Goal: Task Accomplishment & Management: Use online tool/utility

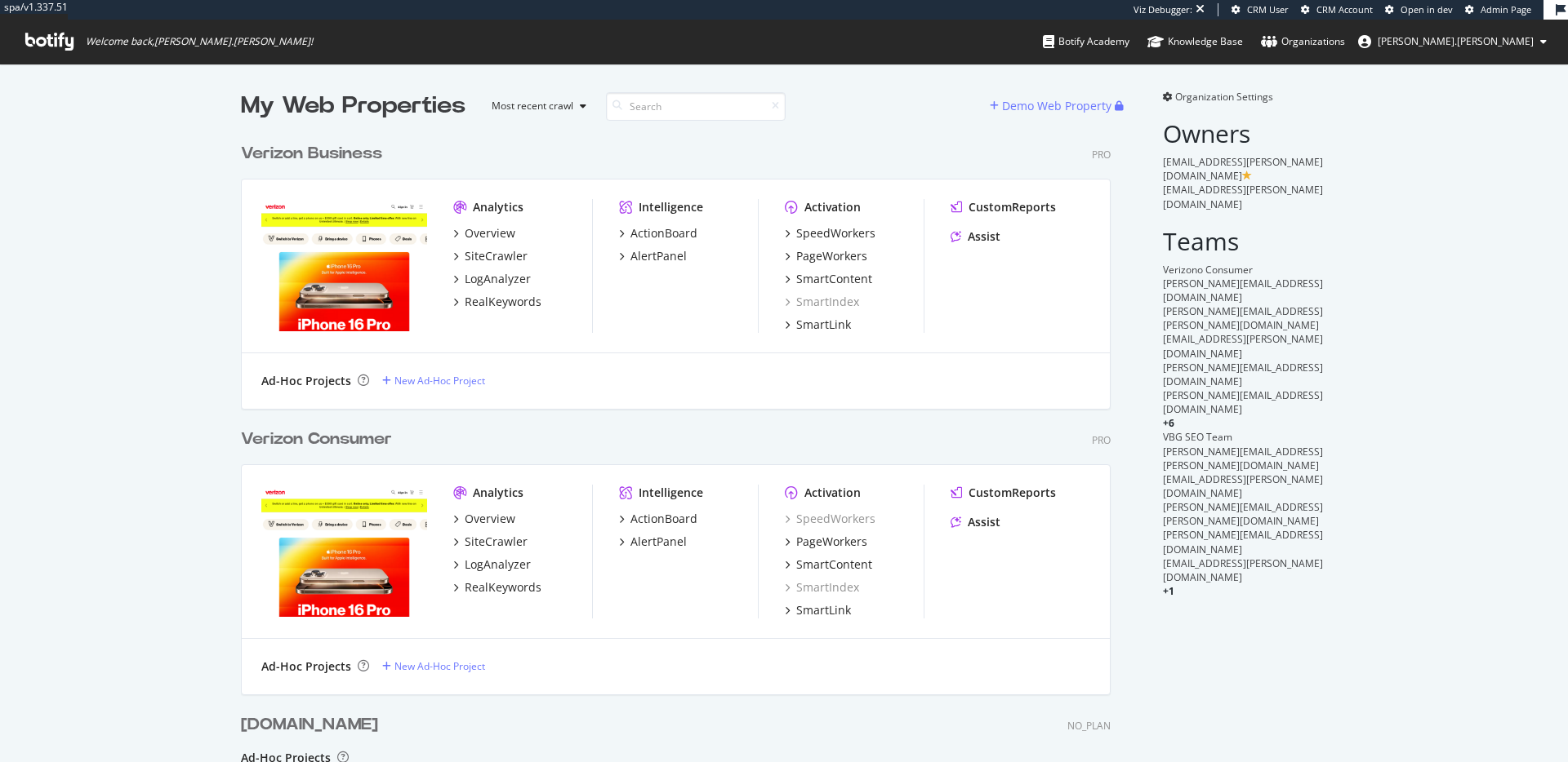
scroll to position [802, 883]
click at [838, 229] on div "SpeedWorkers" at bounding box center [836, 233] width 79 height 16
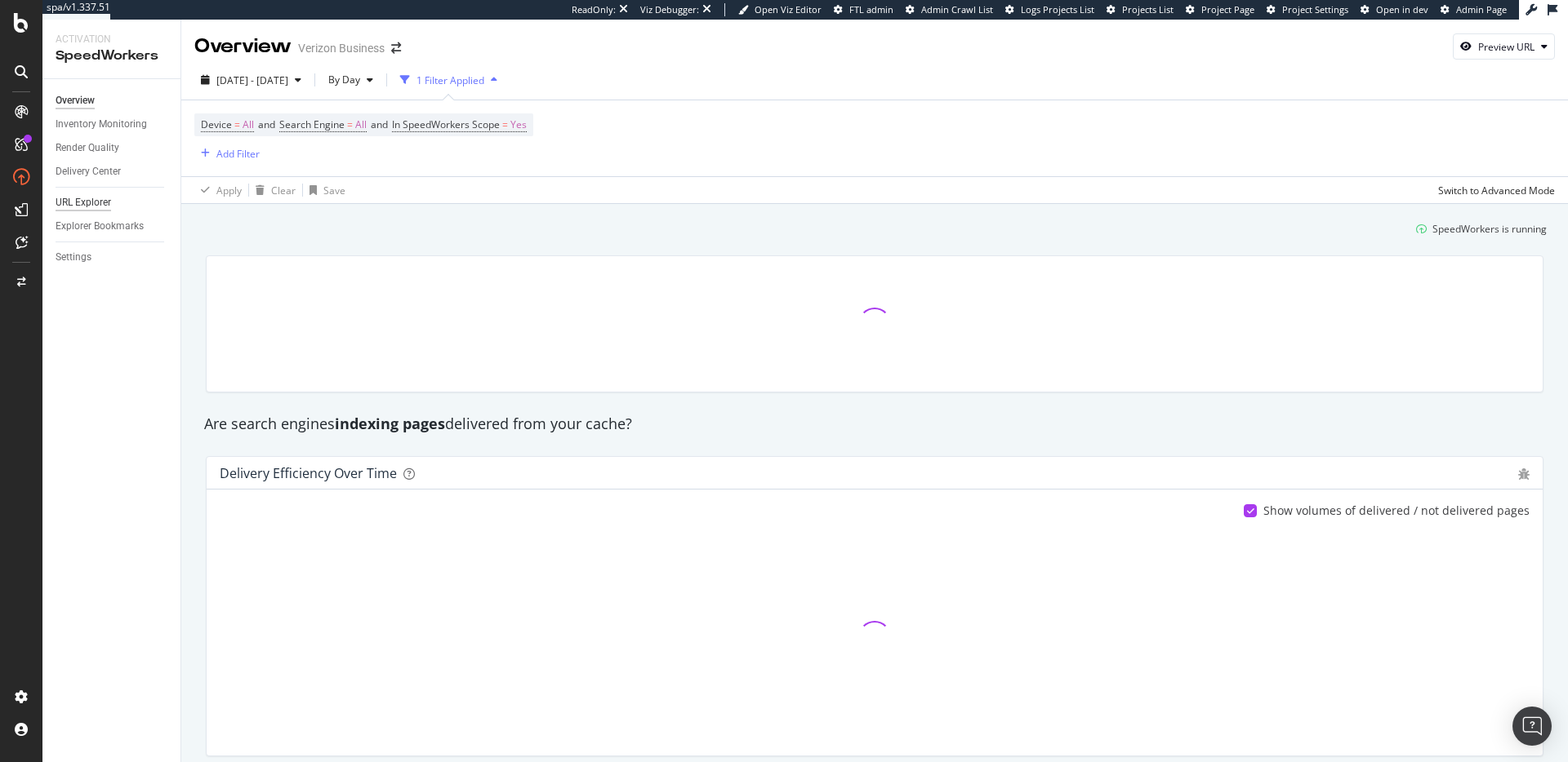
click at [89, 202] on div "URL Explorer" at bounding box center [84, 202] width 56 height 17
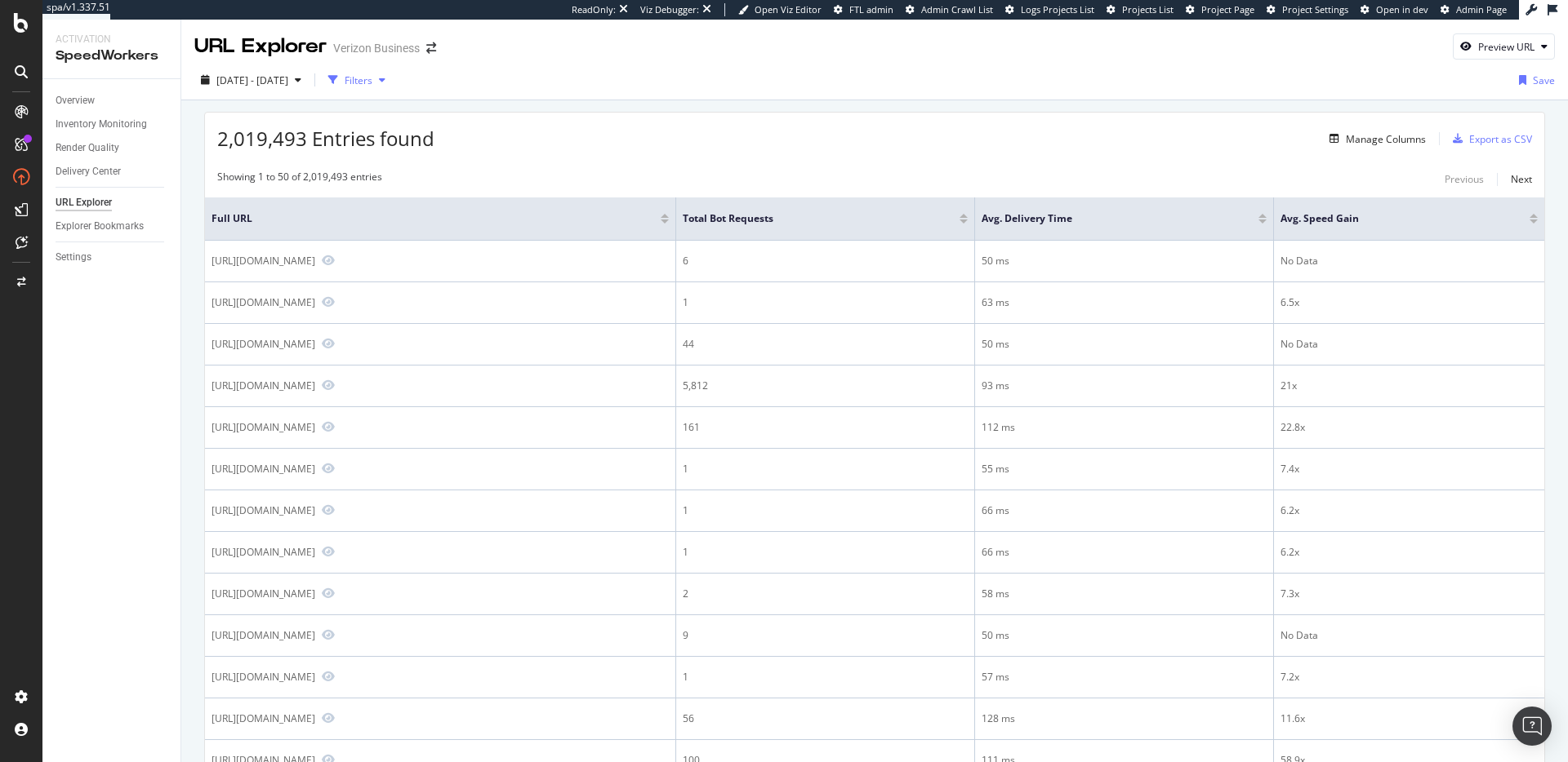
click at [392, 78] on div "button" at bounding box center [382, 80] width 19 height 10
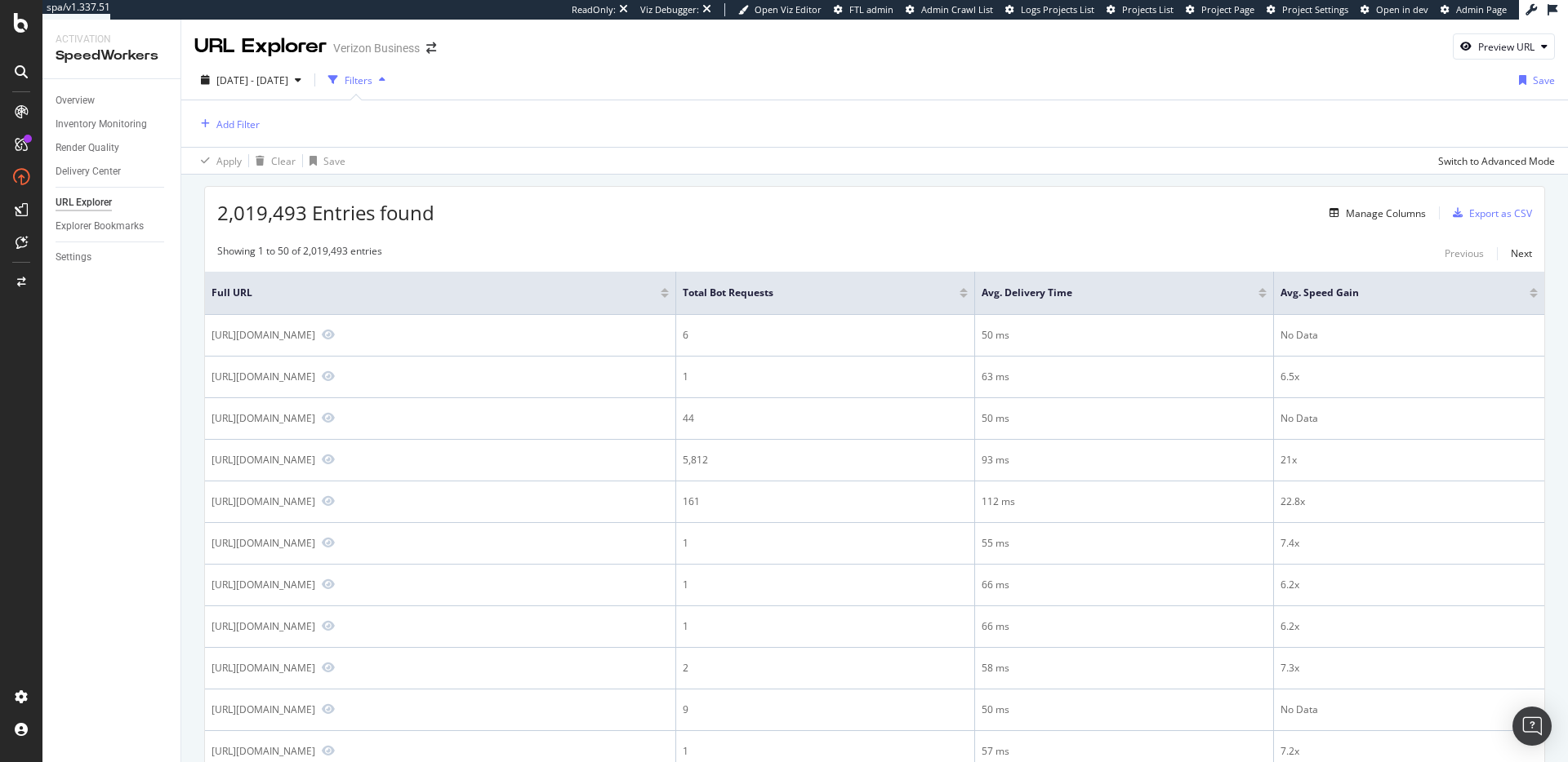
click at [240, 110] on div "Add Filter" at bounding box center [874, 123] width 1361 height 46
click at [239, 115] on button "Add Filter" at bounding box center [226, 124] width 65 height 19
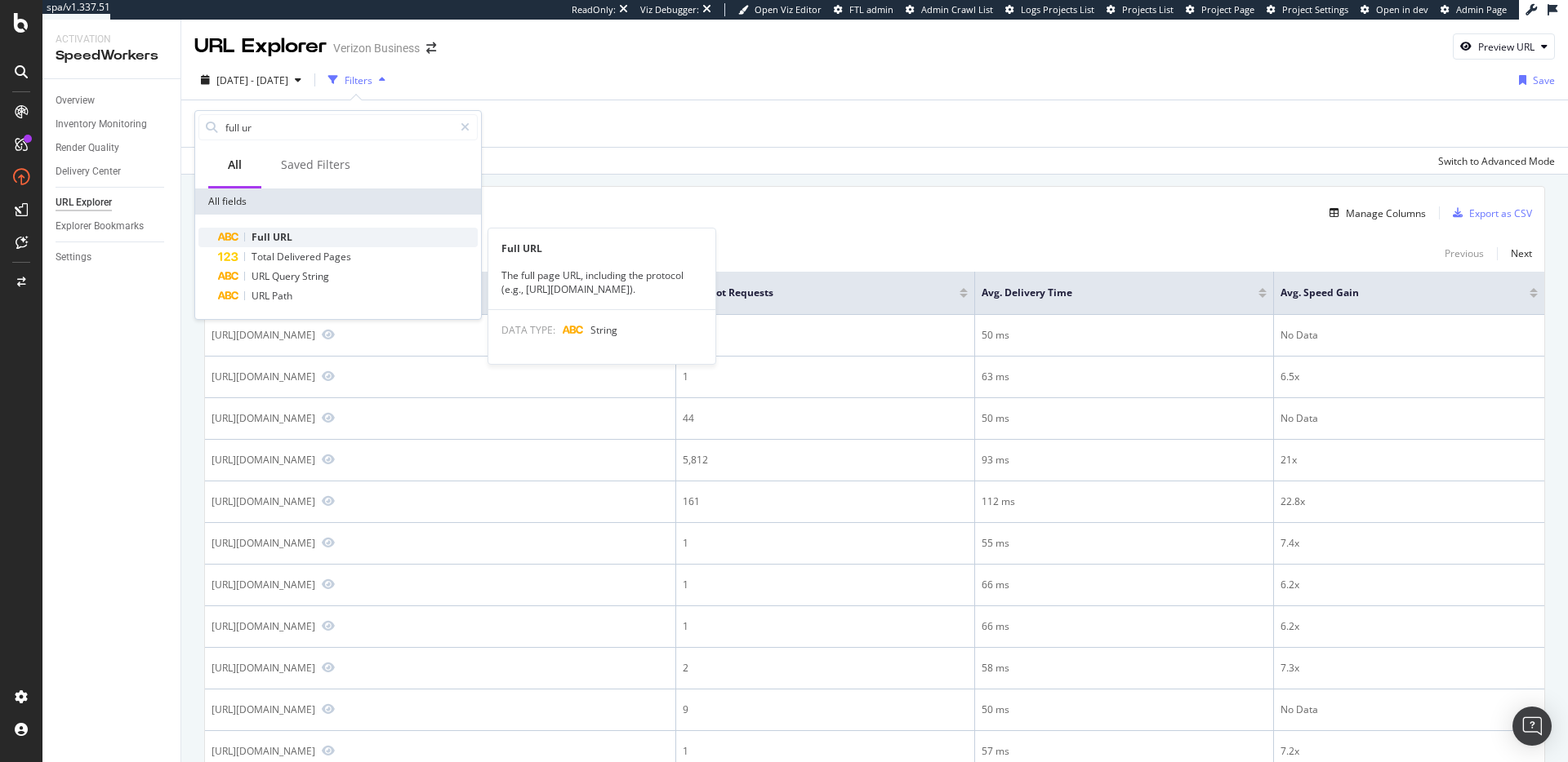
type input "full ur"
click at [261, 229] on div "Full URL" at bounding box center [348, 237] width 260 height 19
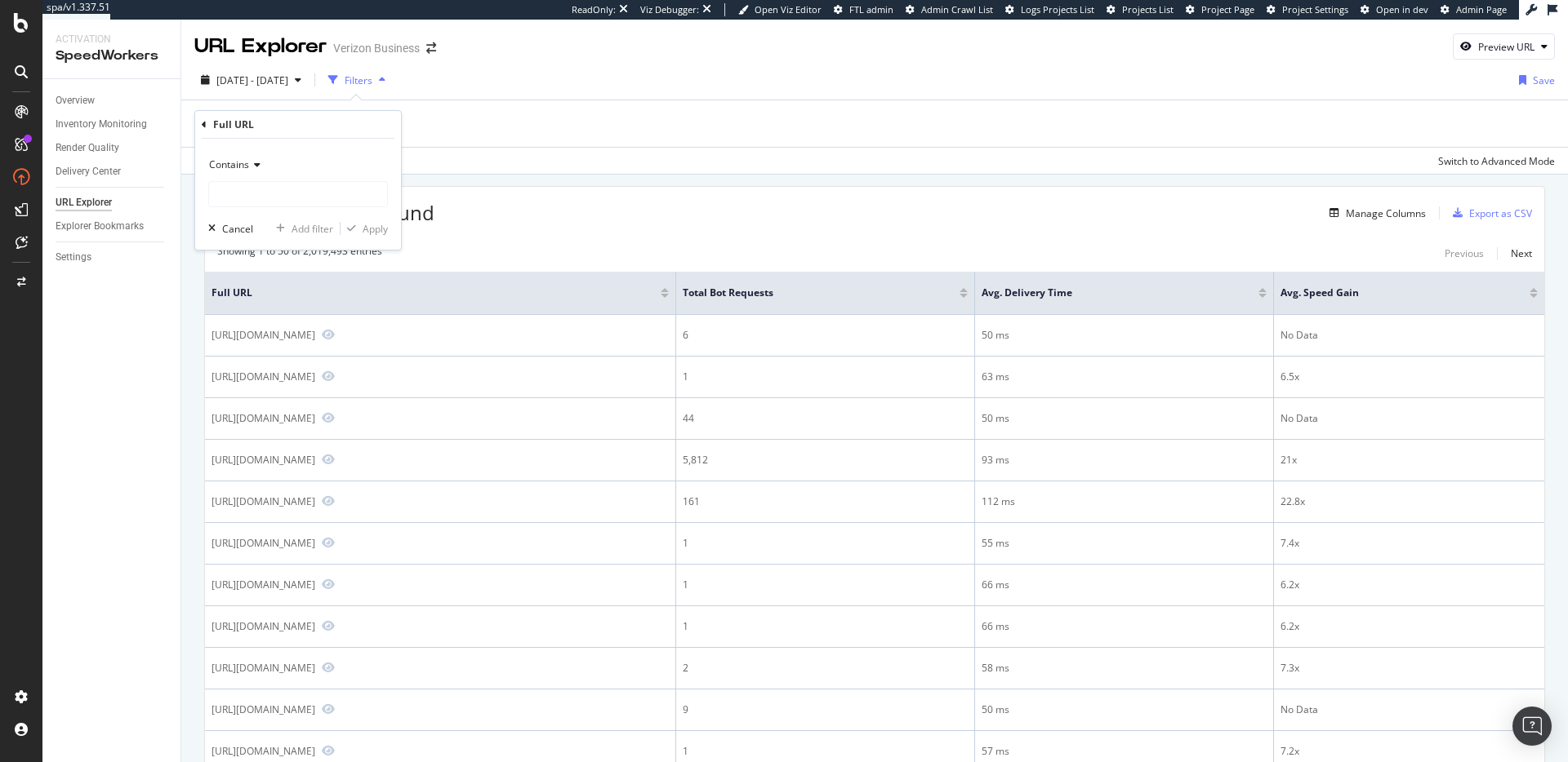
click at [256, 174] on div "Contains" at bounding box center [298, 164] width 180 height 26
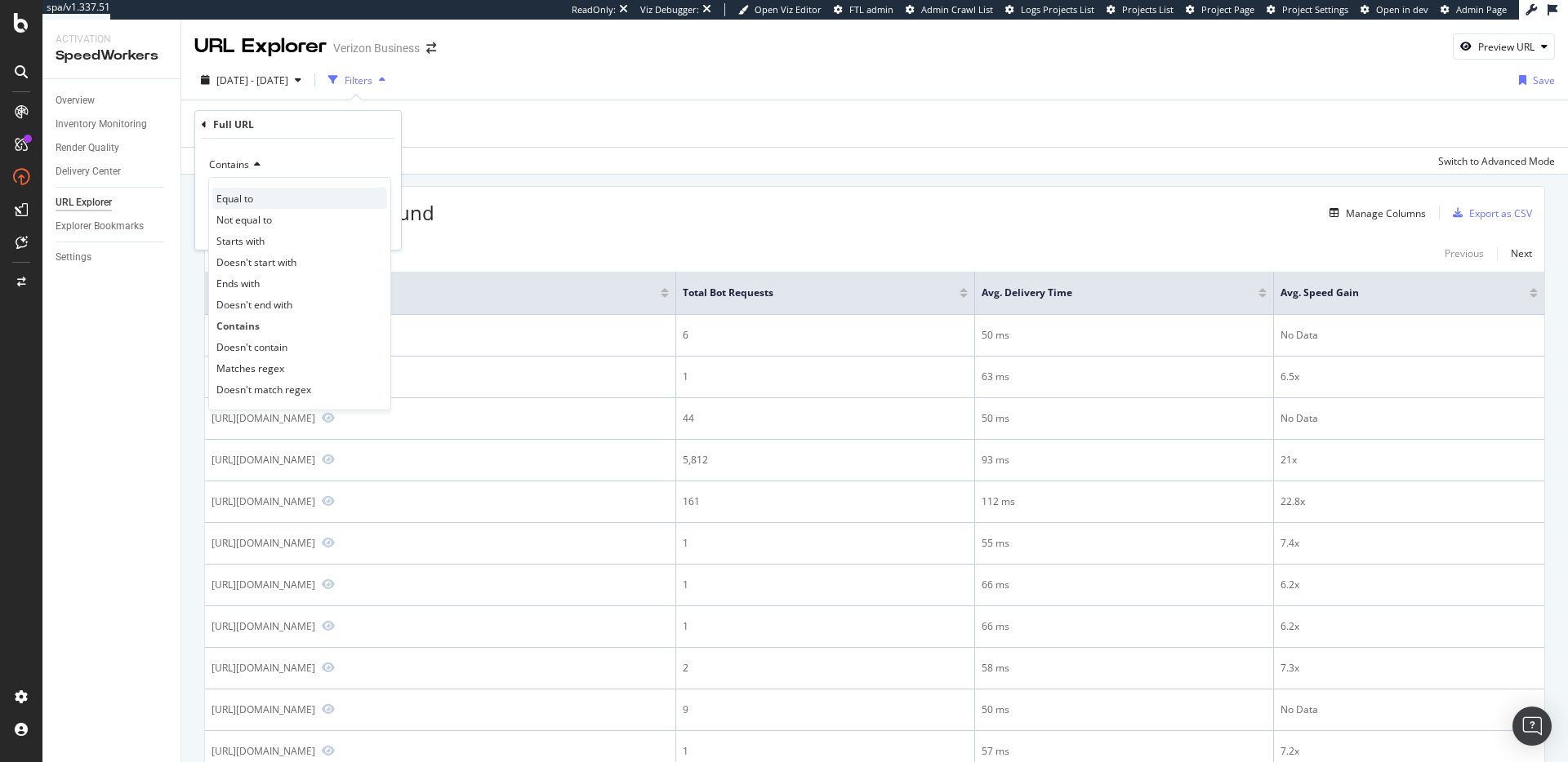
click at [254, 196] on div "Equal to" at bounding box center [299, 198] width 175 height 21
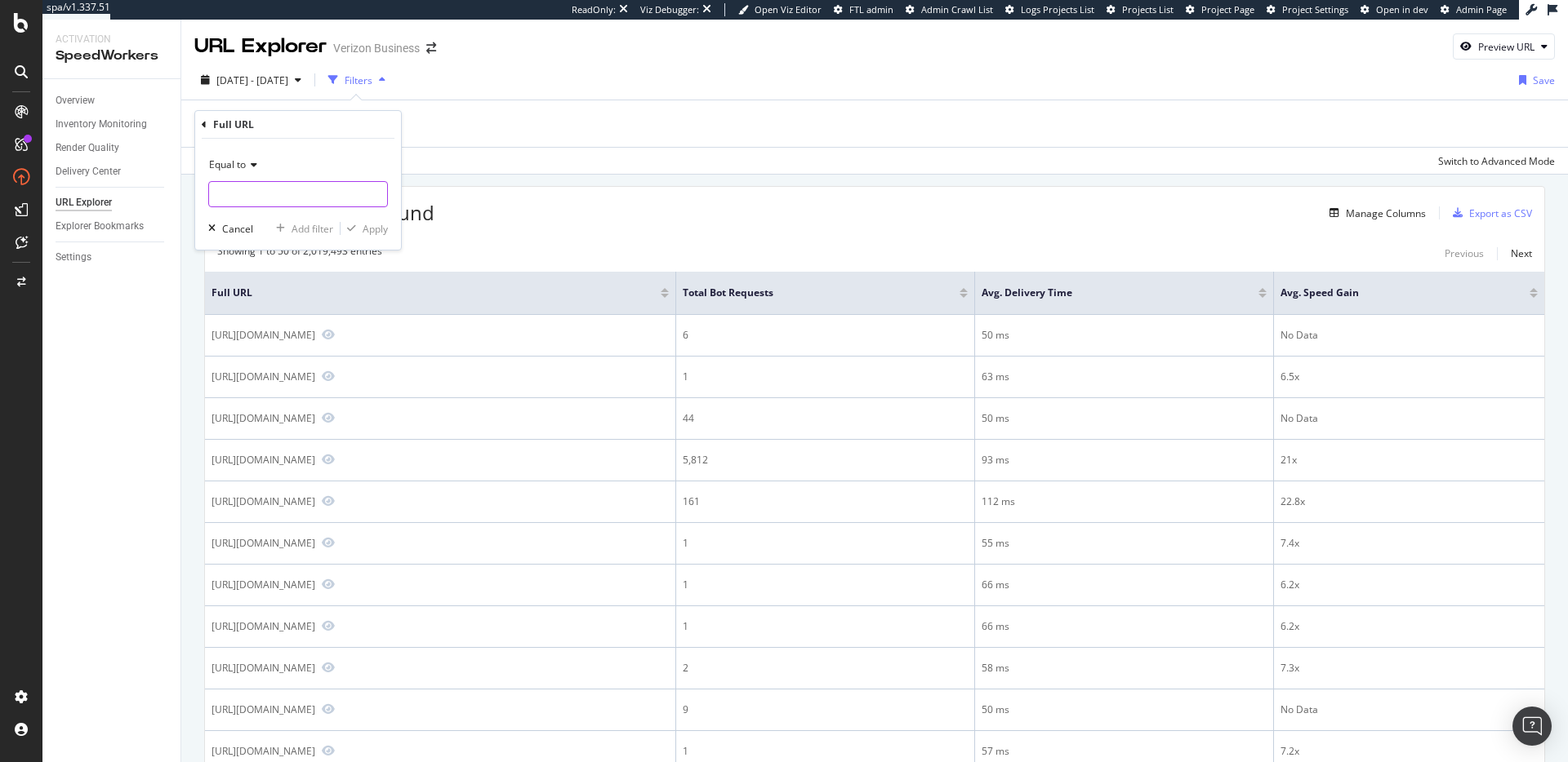
click at [260, 196] on input "text" at bounding box center [298, 194] width 178 height 26
paste input "[URL][DOMAIN_NAME]"
type input "[URL][DOMAIN_NAME]"
click at [396, 170] on div "Equal to [URL][DOMAIN_NAME] [URL][DOMAIN_NAME] Fetching suggestions Cancel Add …" at bounding box center [298, 195] width 206 height 111
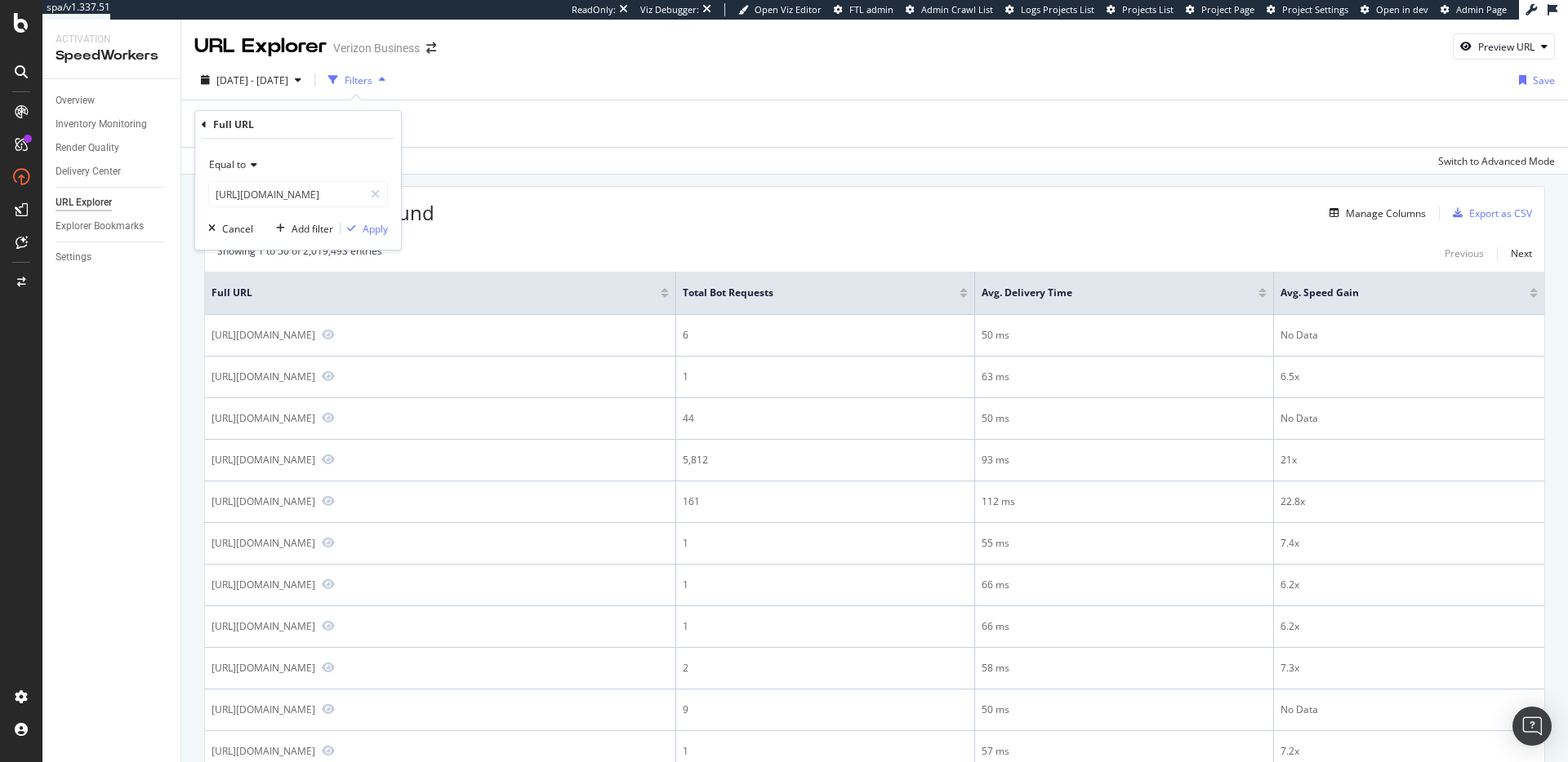
scroll to position [0, 0]
click at [373, 223] on div "Apply" at bounding box center [375, 228] width 25 height 13
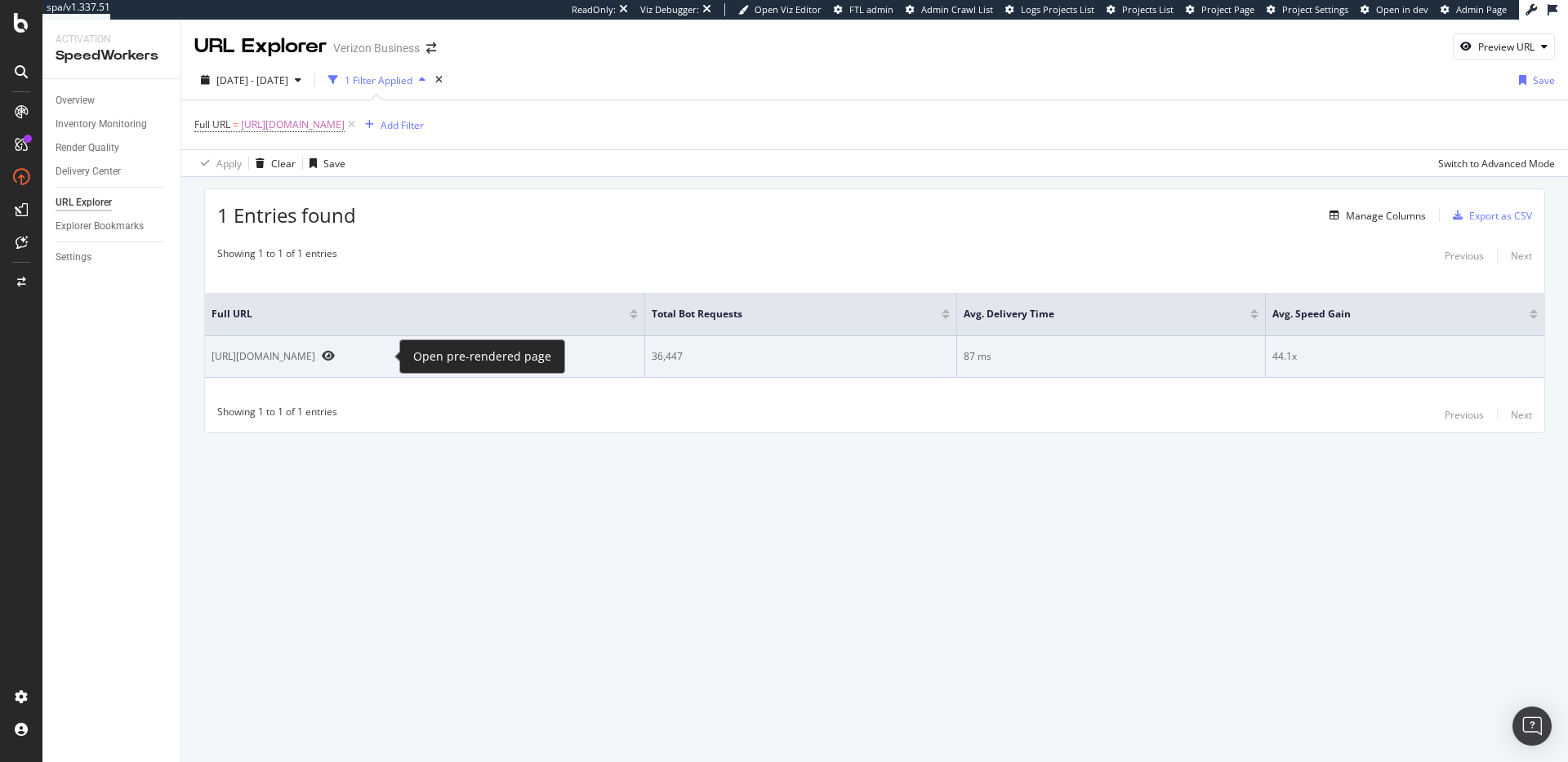
click at [335, 357] on icon "Preview https://www.verizon.com/business/" at bounding box center [327, 356] width 13 height 12
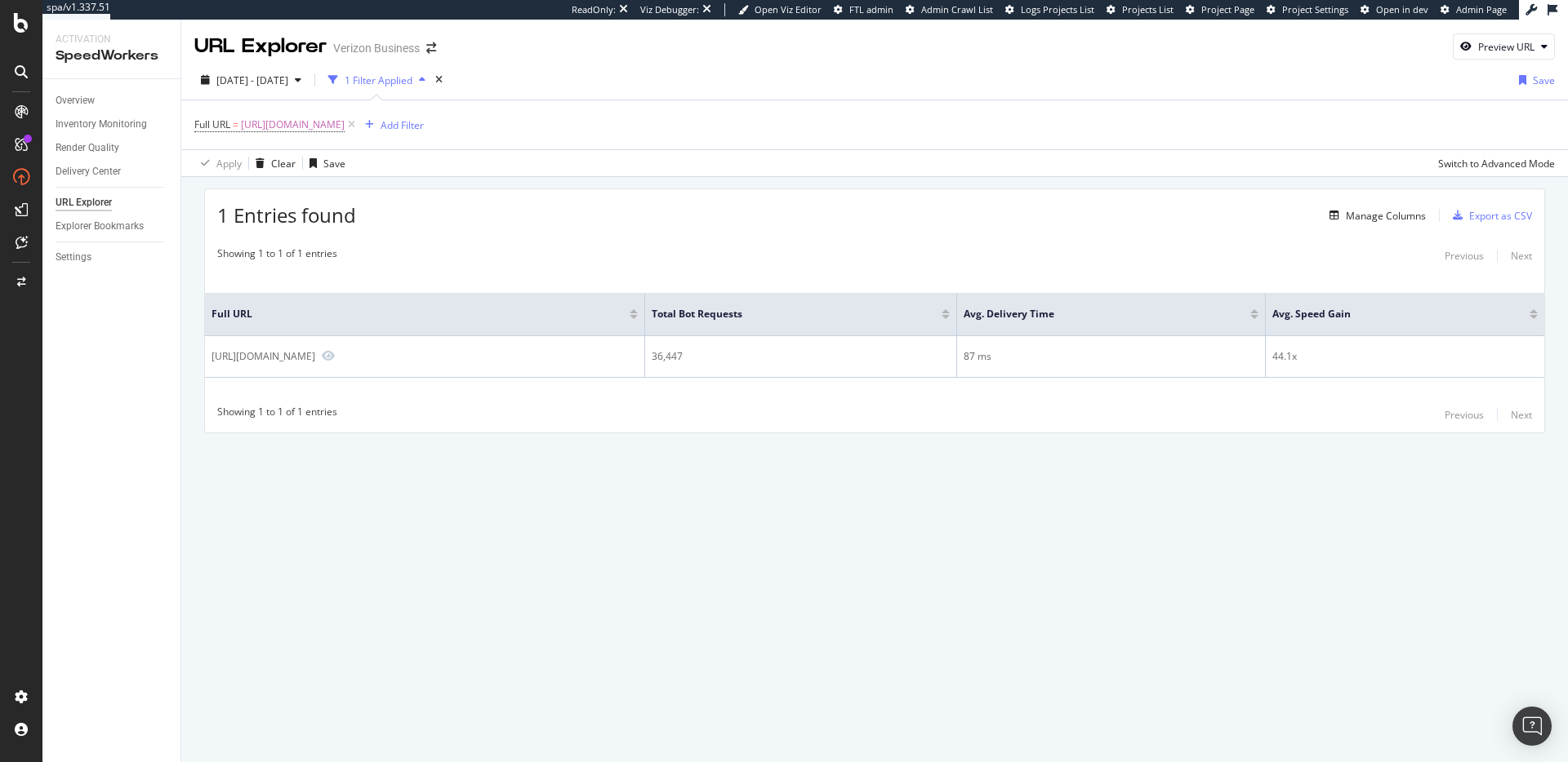
click at [497, 639] on div "URL Explorer Verizon Business Preview URL [DATE] - [DATE] 1 Filter Applied Save…" at bounding box center [875, 390] width 1387 height 743
click at [67, 260] on div "Settings" at bounding box center [73, 257] width 36 height 17
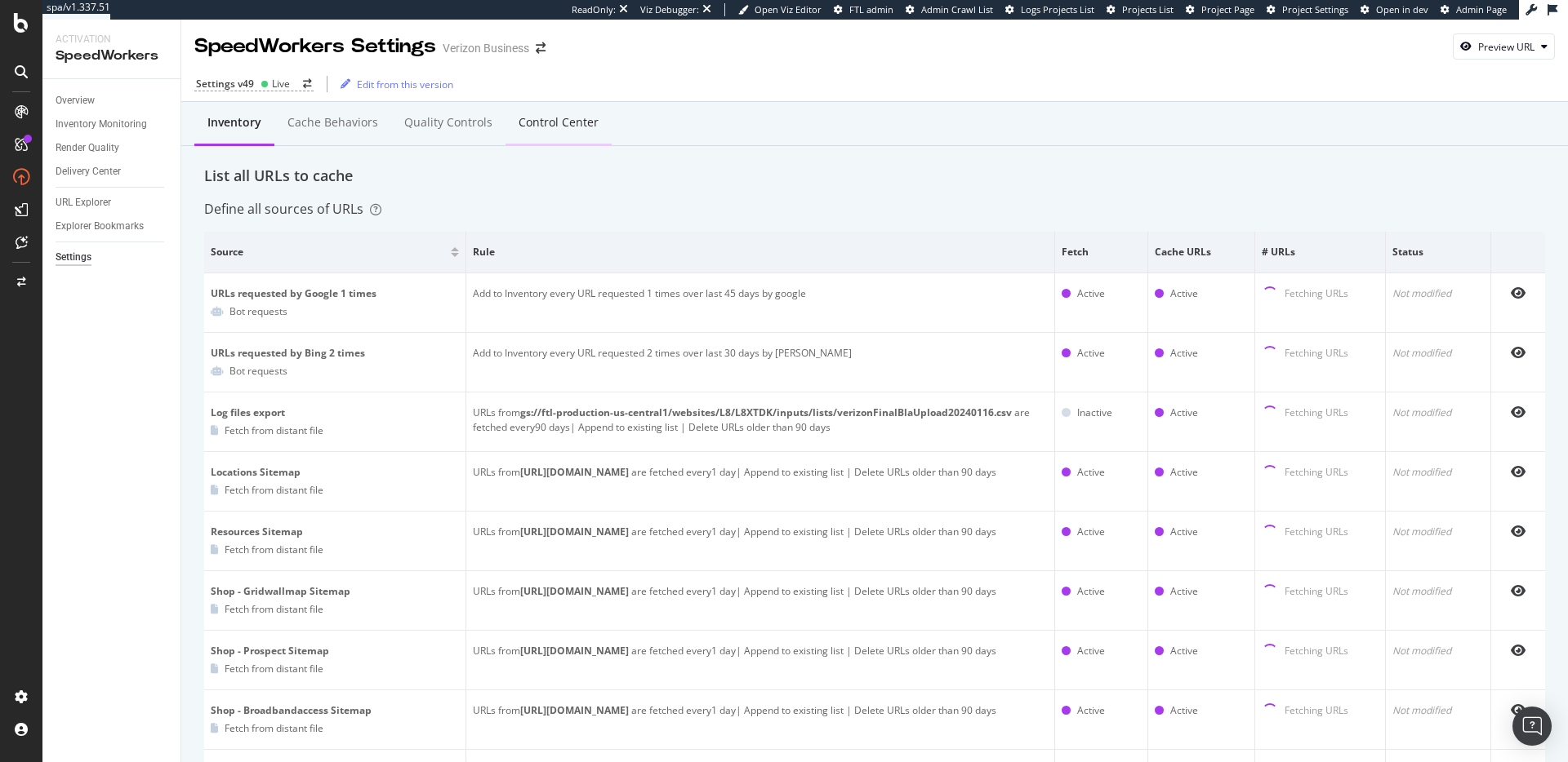
click at [578, 121] on div "Control Center" at bounding box center [558, 122] width 80 height 16
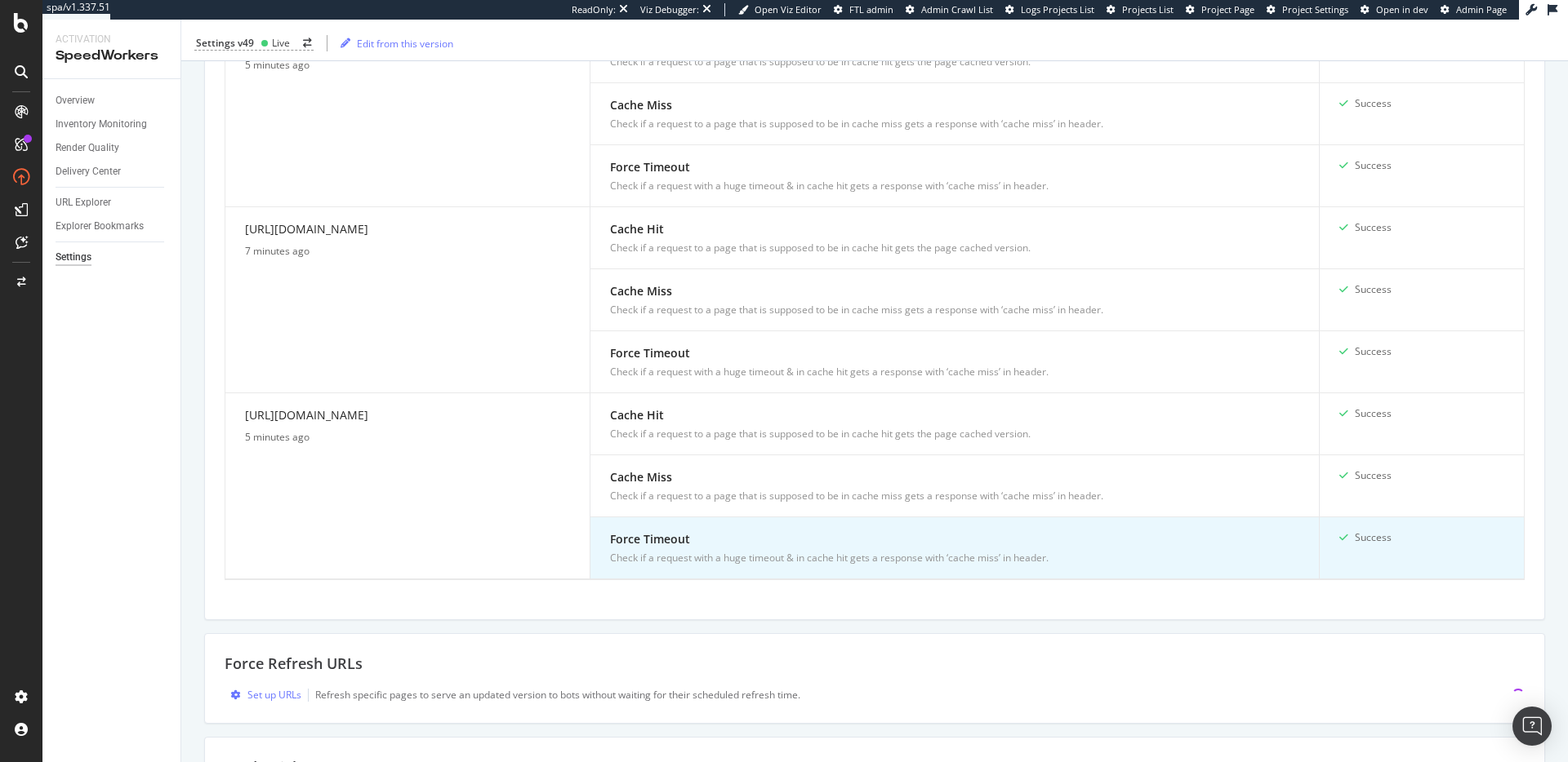
scroll to position [1632, 0]
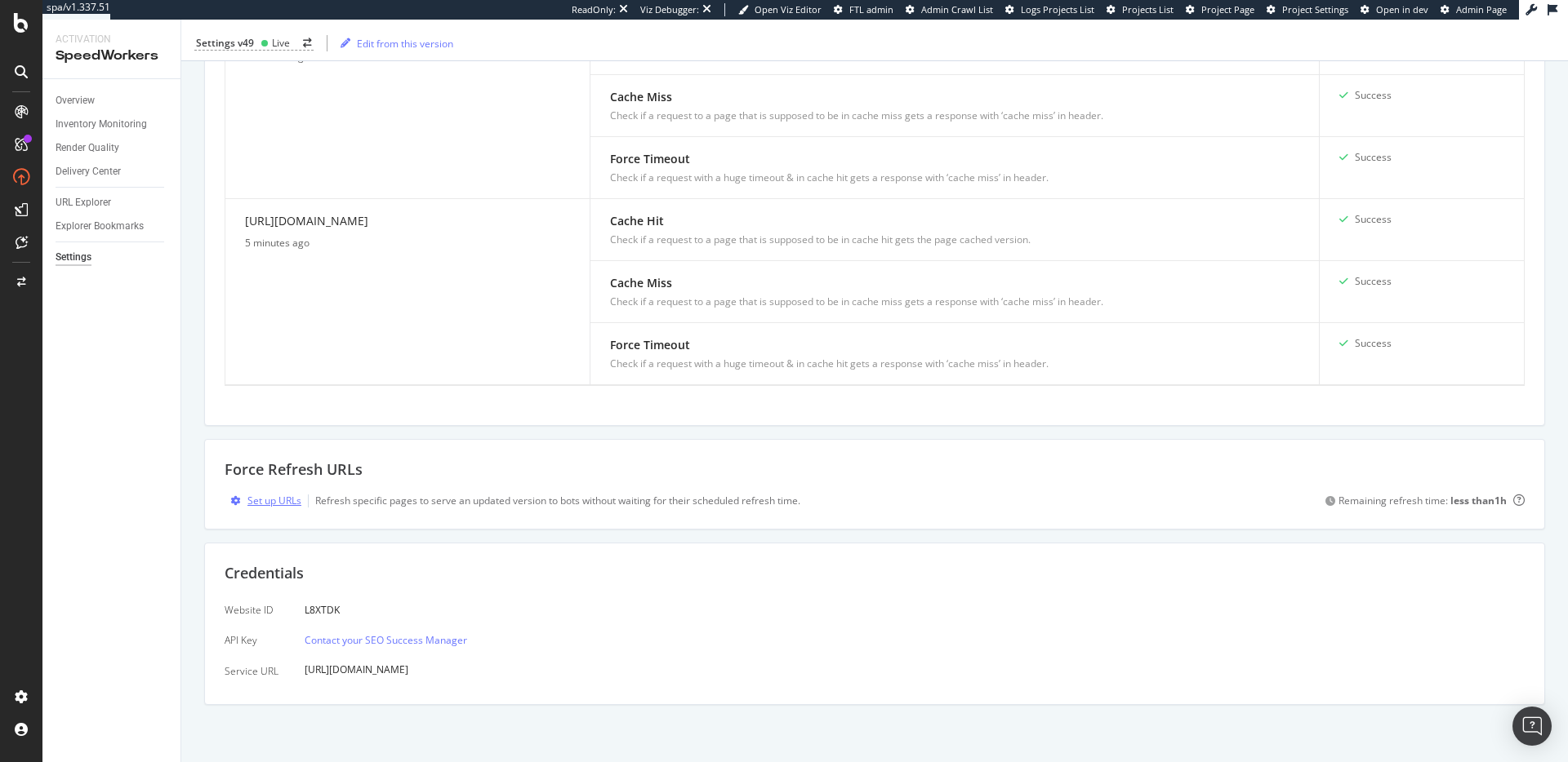
click at [253, 501] on div "Set up URLs" at bounding box center [274, 501] width 54 height 13
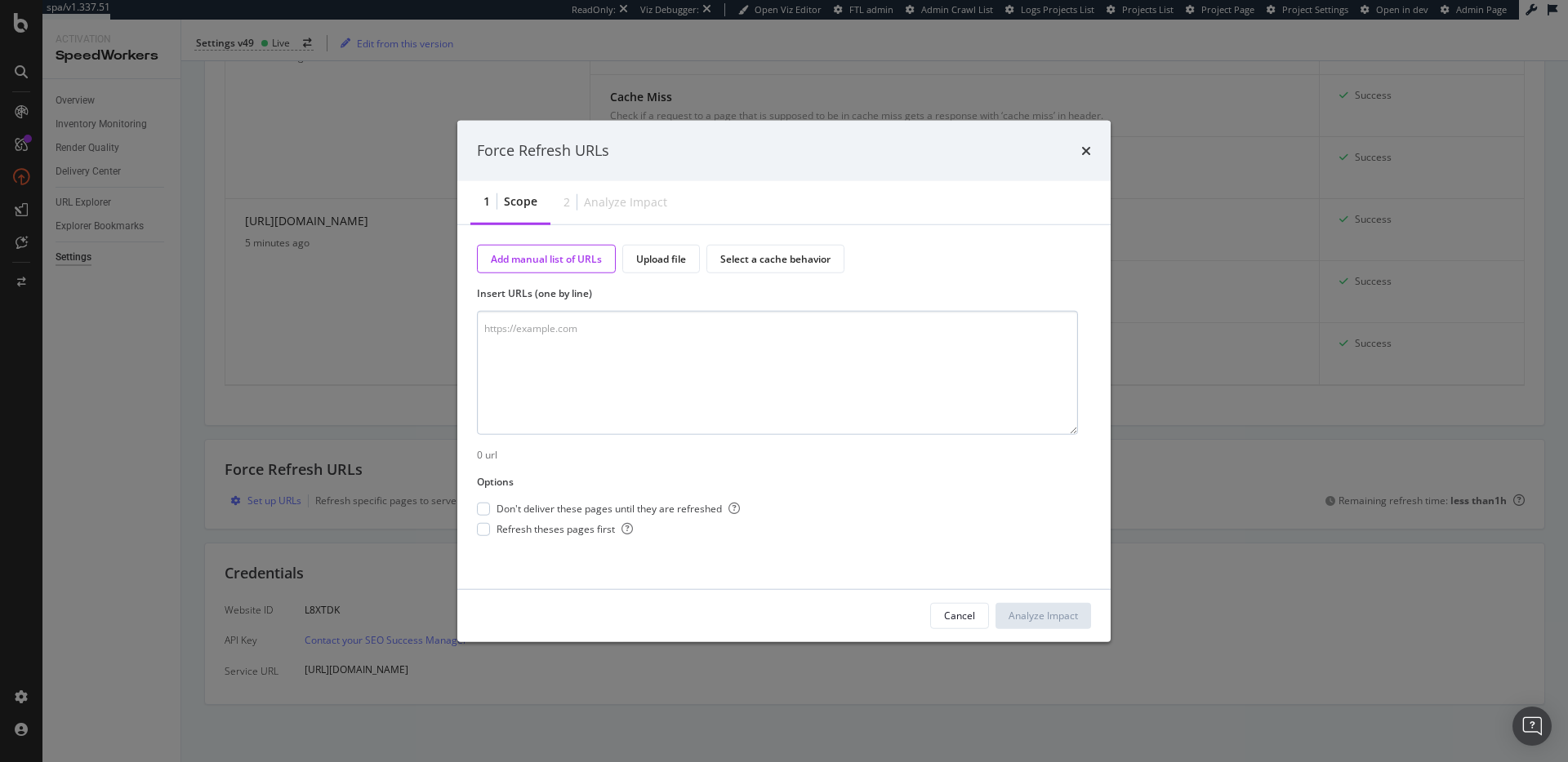
click at [671, 339] on textarea "modal" at bounding box center [777, 373] width 601 height 124
type textarea "[URL][DOMAIN_NAME]"
click at [482, 531] on div "modal" at bounding box center [482, 529] width 13 height 13
click at [1070, 616] on div "Analyze Impact" at bounding box center [1043, 615] width 69 height 13
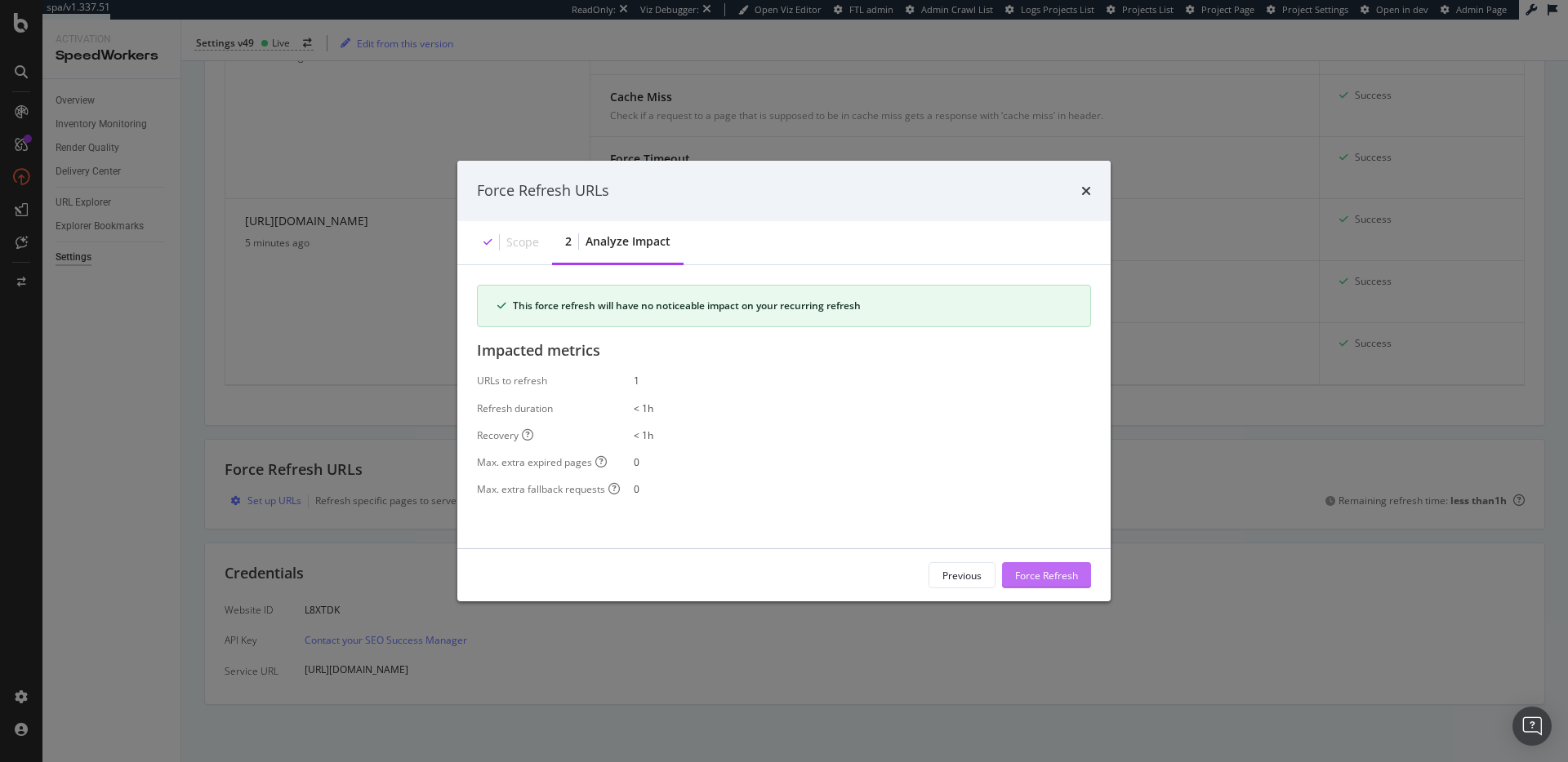
click at [1048, 572] on div "Force Refresh" at bounding box center [1047, 575] width 63 height 13
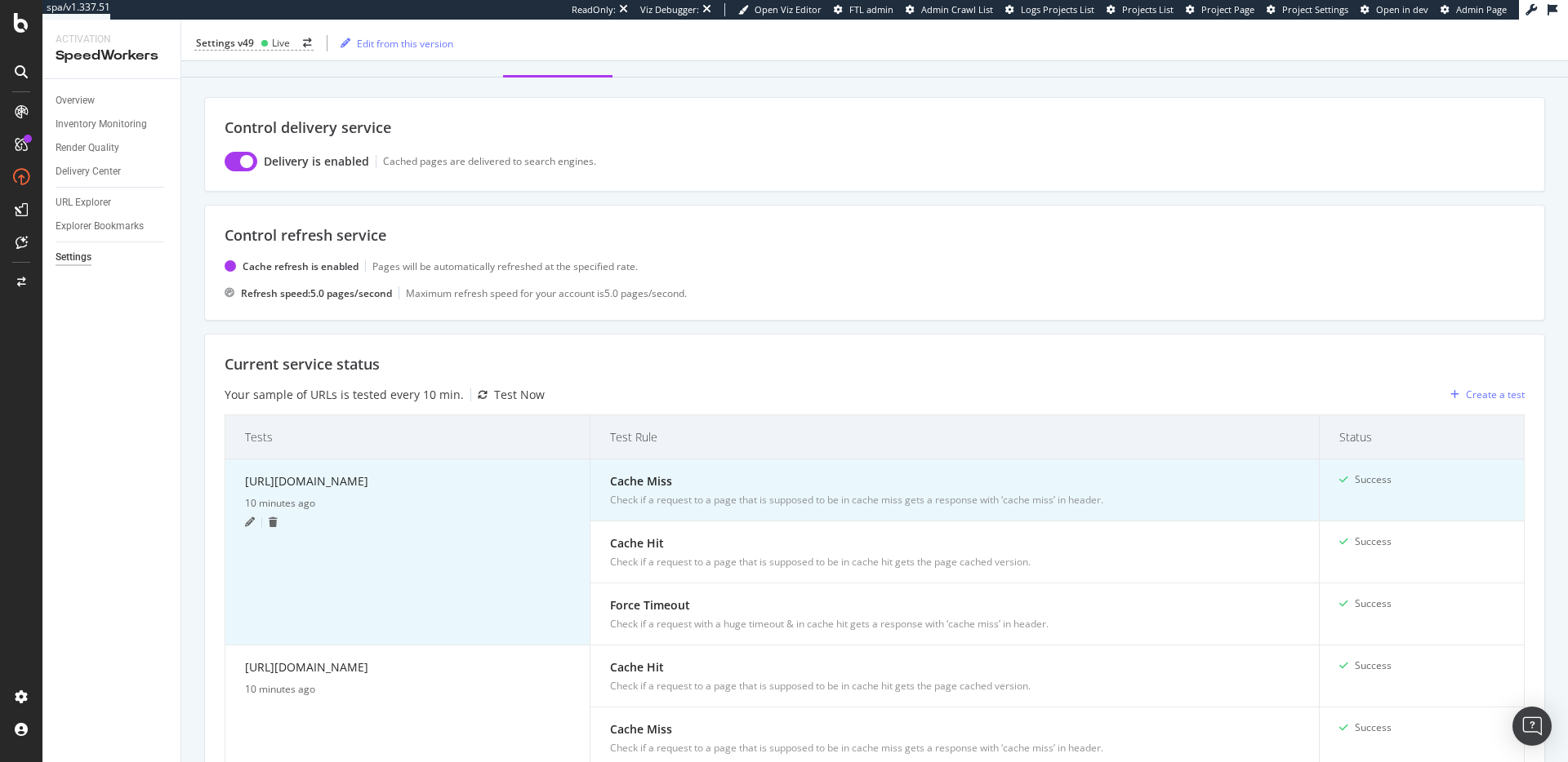
scroll to position [0, 0]
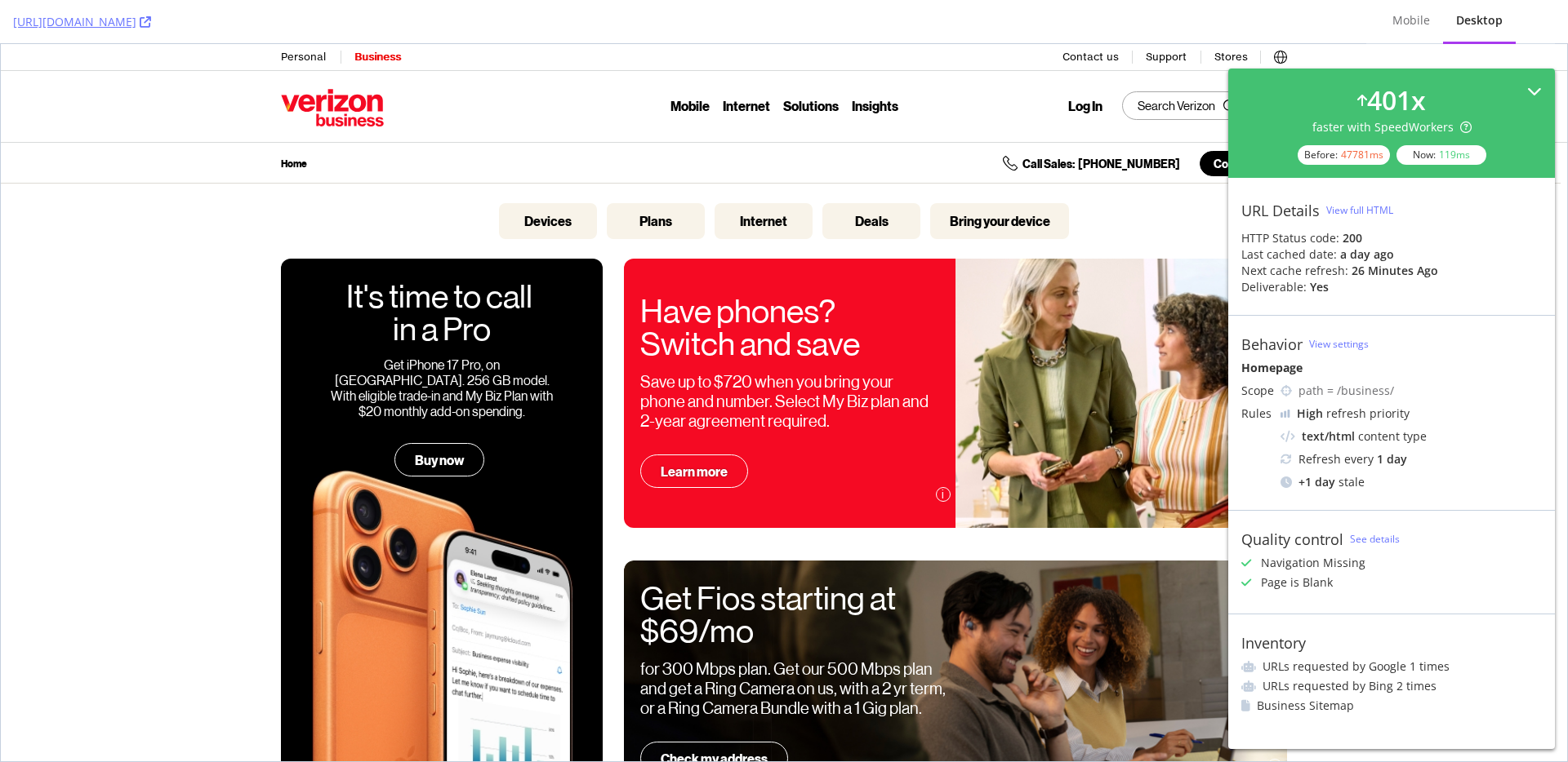
click at [1537, 87] on icon at bounding box center [1534, 91] width 14 height 14
